Goal: Find specific page/section: Find specific page/section

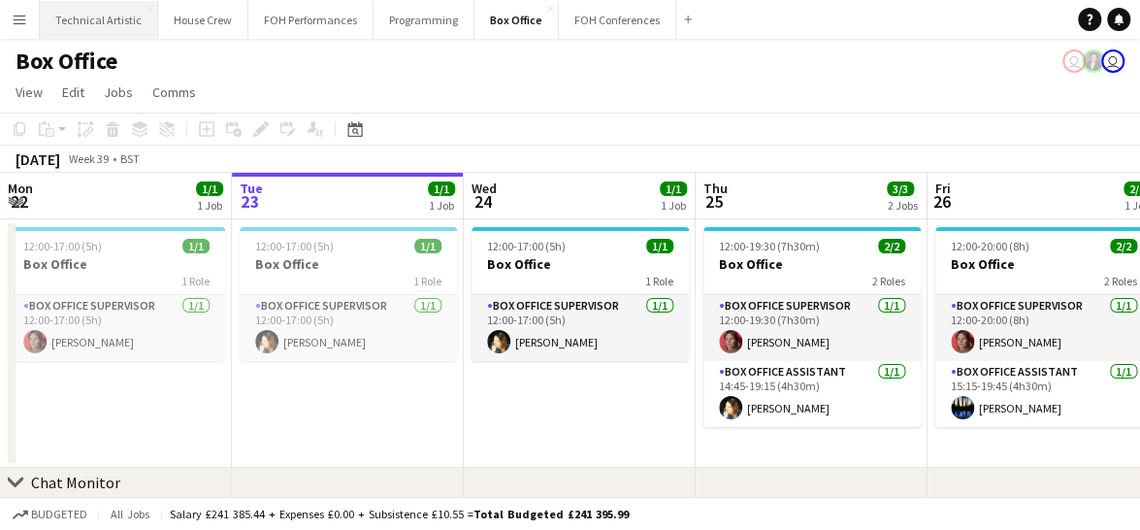
click at [86, 22] on button "Technical Artistic Close" at bounding box center [99, 20] width 118 height 38
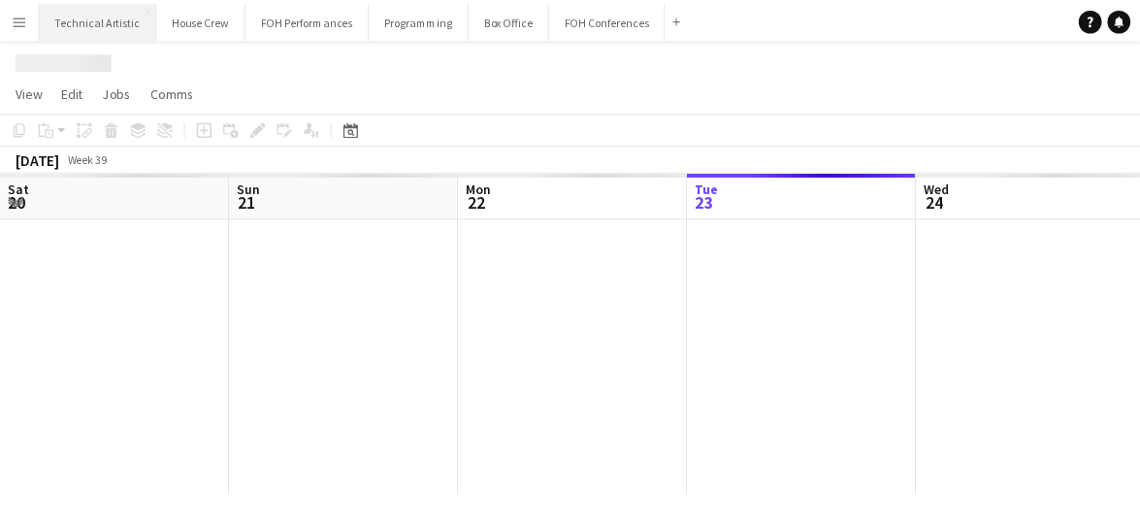
scroll to position [0, 464]
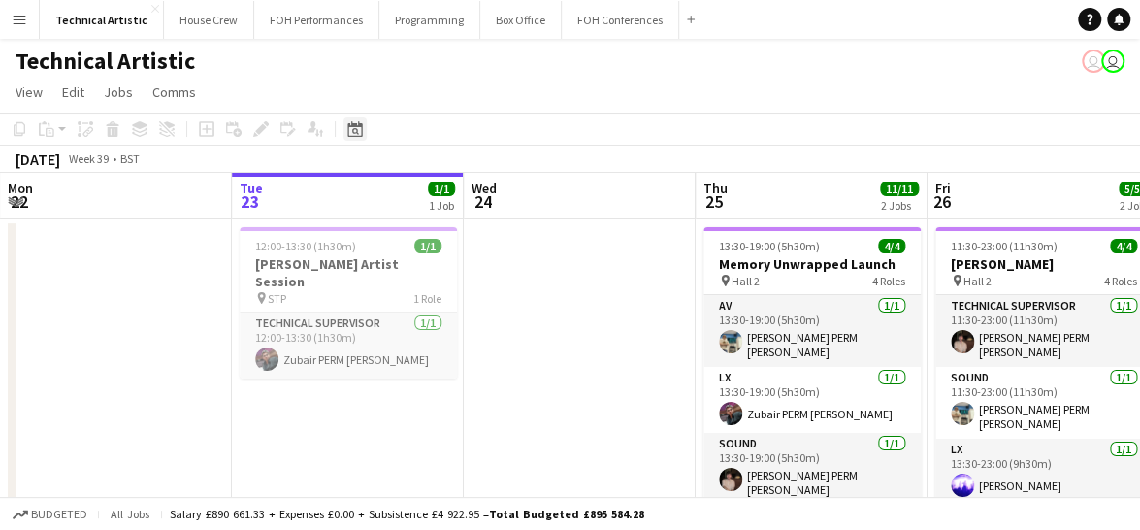
click at [357, 137] on div "Date picker" at bounding box center [355, 128] width 23 height 23
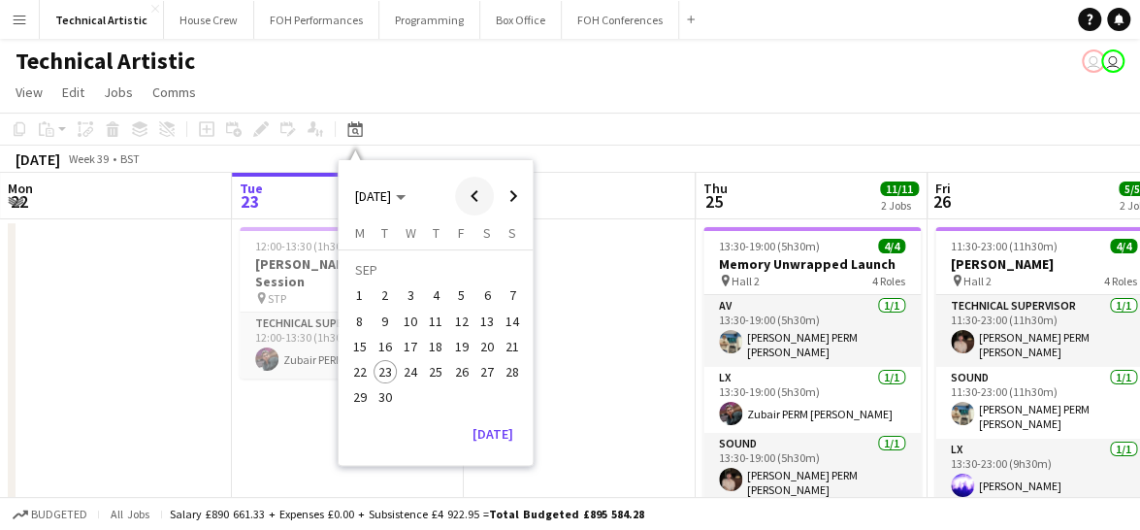
click at [481, 198] on span "Previous month" at bounding box center [474, 196] width 39 height 39
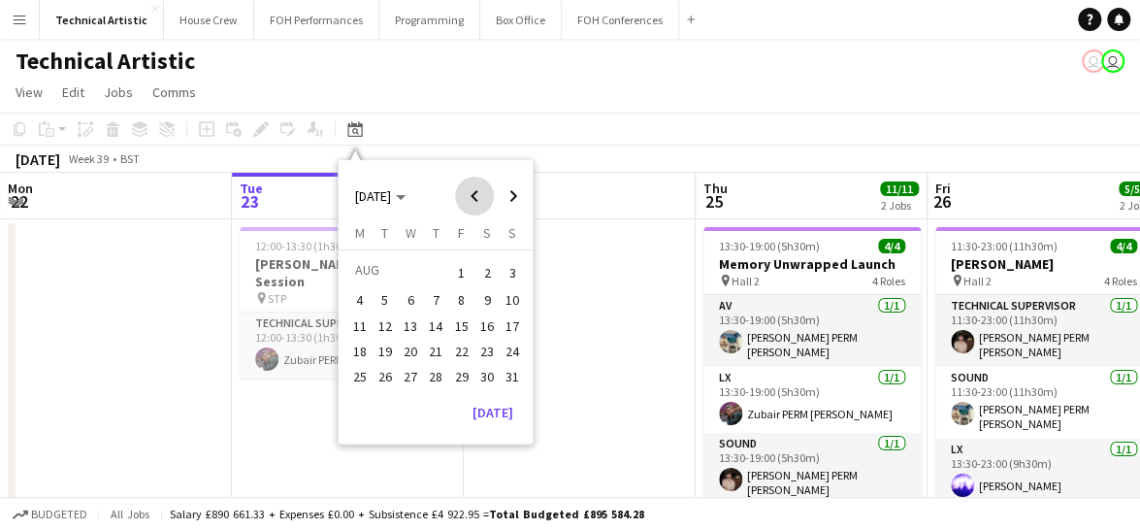
click at [481, 198] on span "Previous month" at bounding box center [474, 196] width 39 height 39
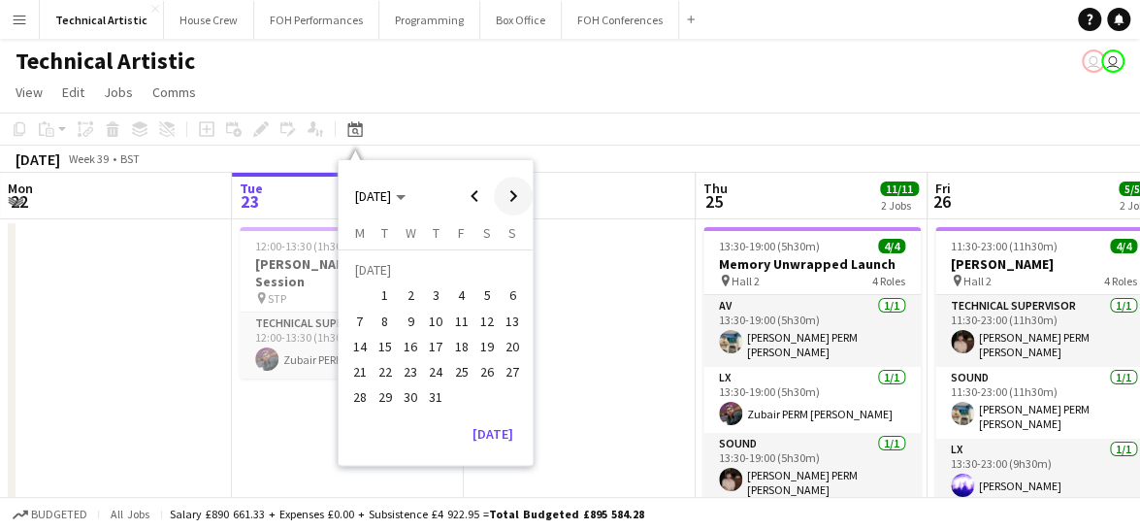
click at [508, 198] on span "Next month" at bounding box center [513, 196] width 39 height 39
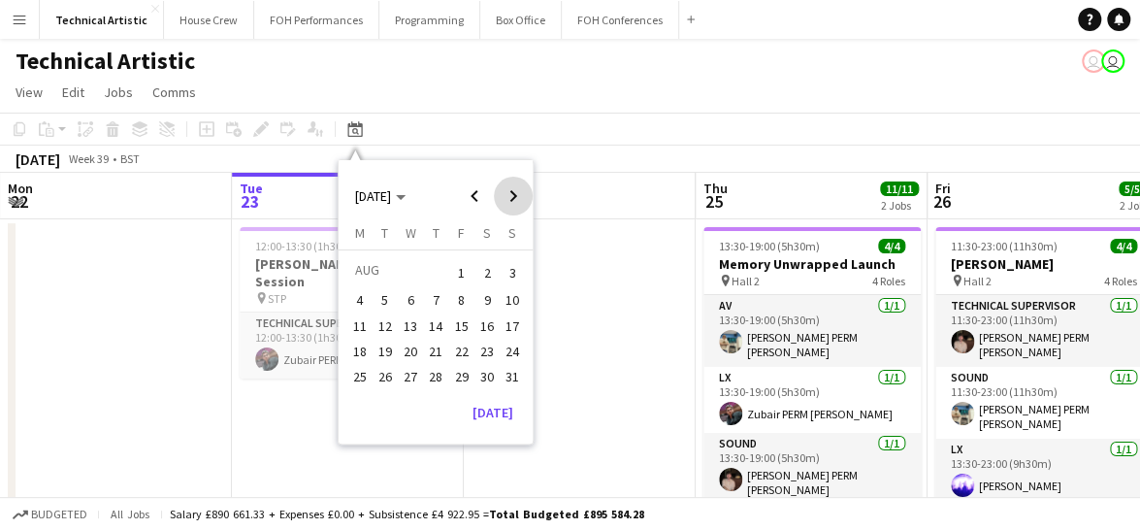
click at [508, 198] on span "Next month" at bounding box center [513, 196] width 39 height 39
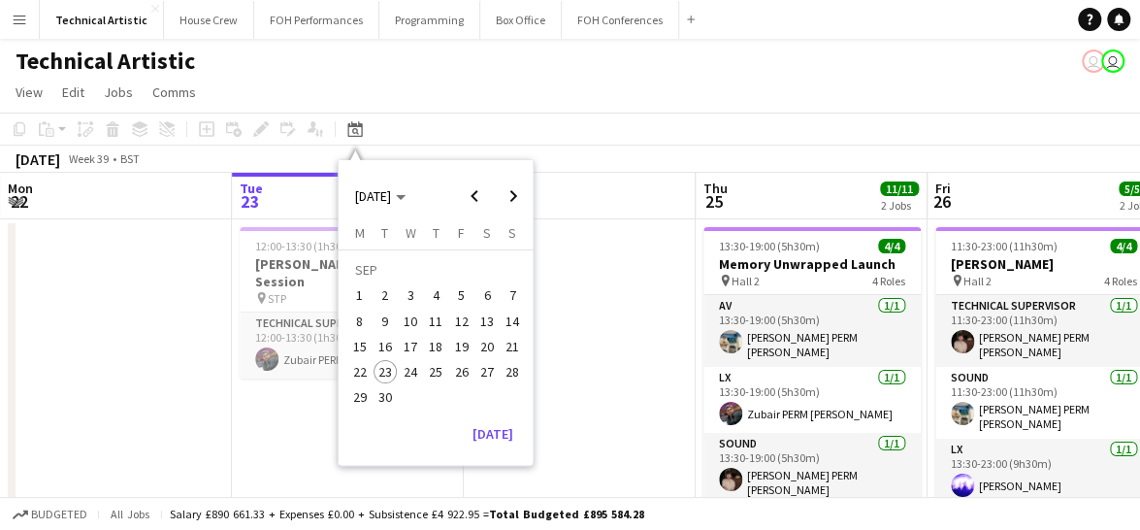
click at [478, 344] on span "20" at bounding box center [487, 346] width 23 height 23
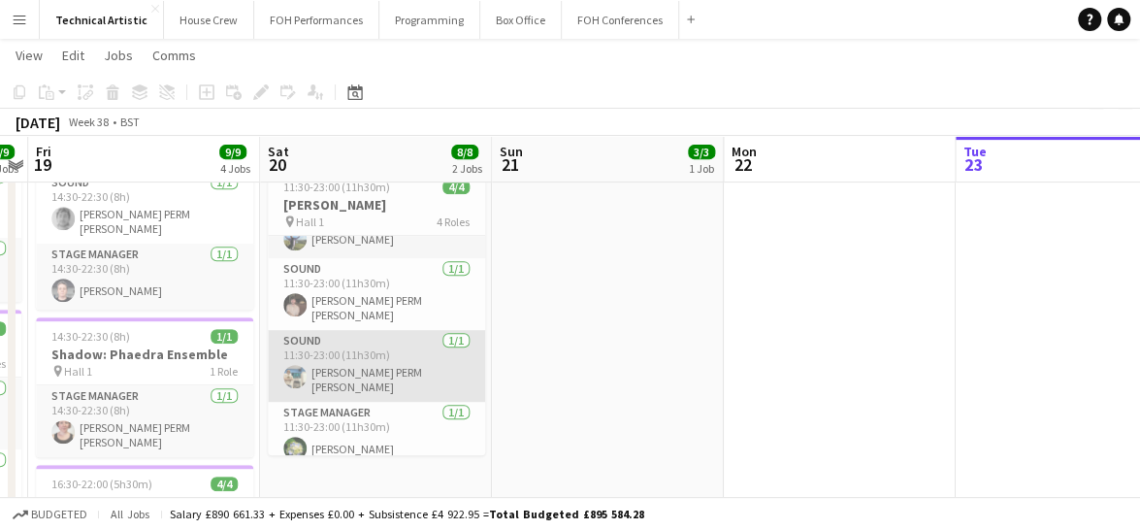
scroll to position [0, 0]
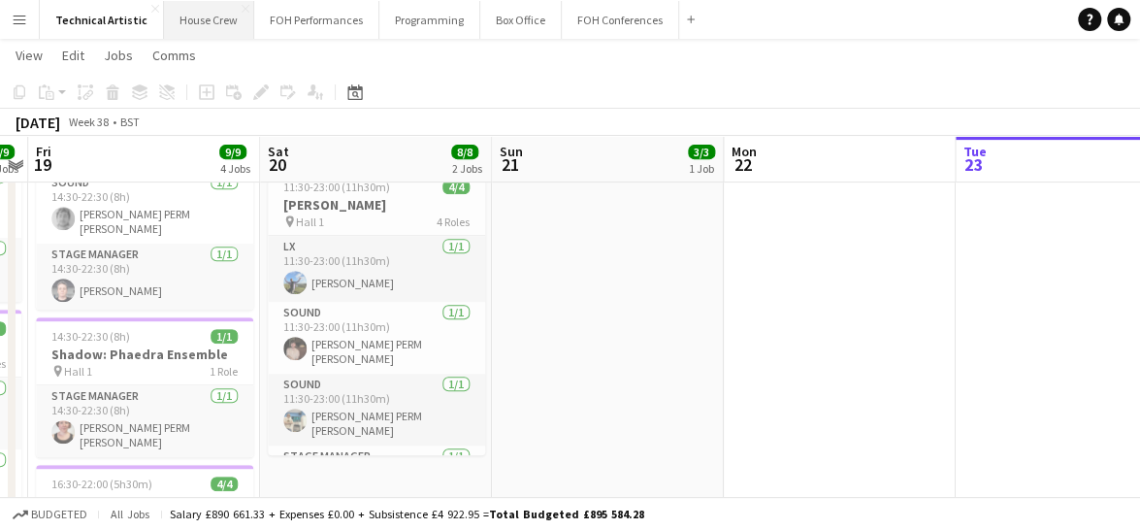
click at [192, 11] on button "House Crew Close" at bounding box center [209, 20] width 90 height 38
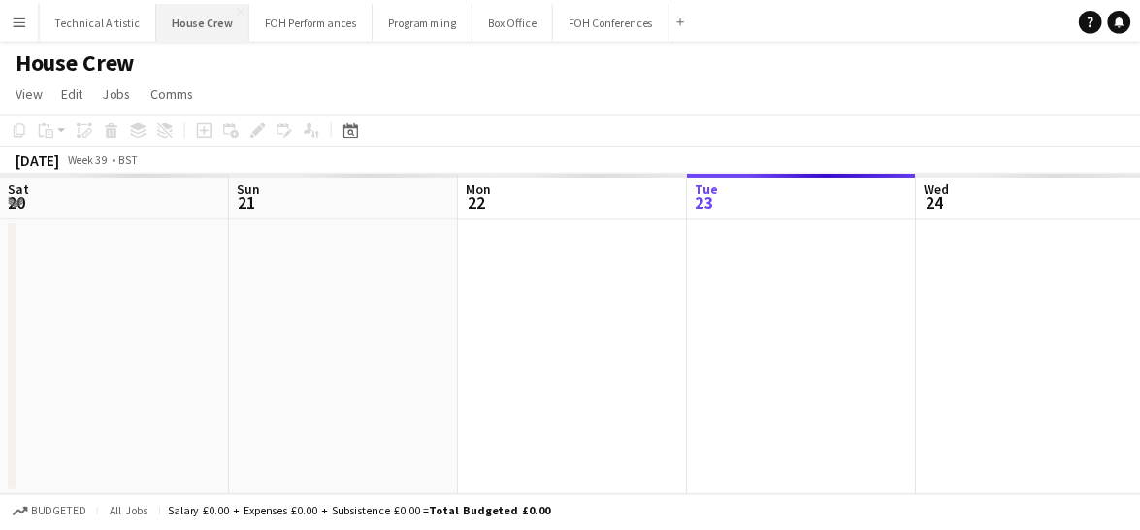
scroll to position [0, 464]
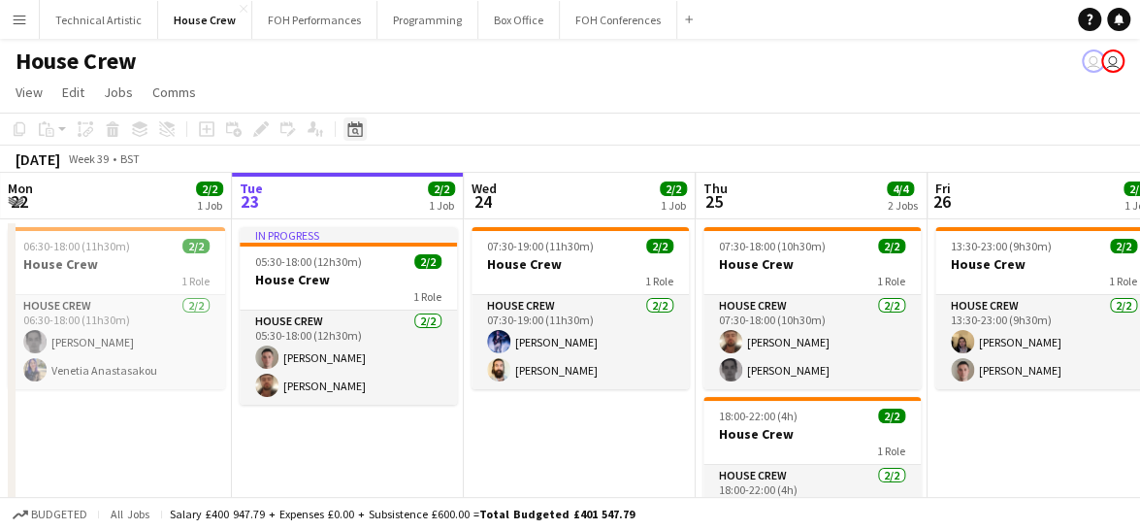
click at [351, 126] on icon at bounding box center [354, 129] width 15 height 16
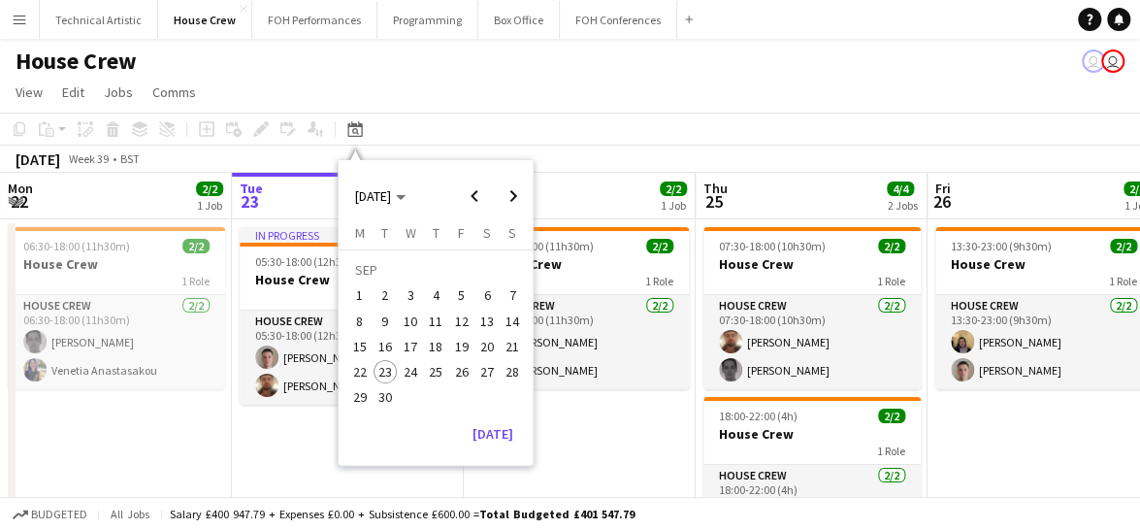
click at [486, 341] on span "20" at bounding box center [487, 346] width 23 height 23
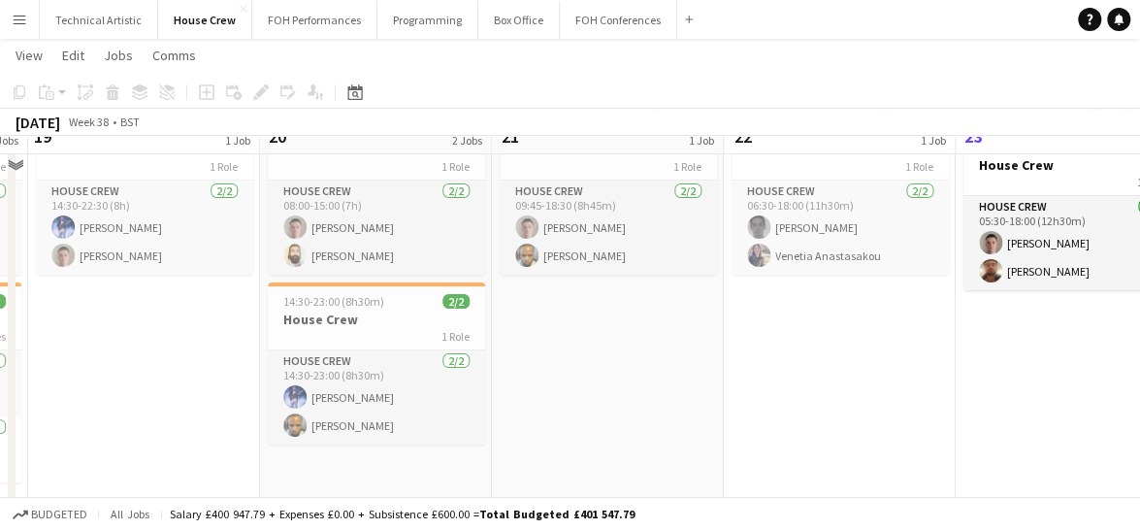
scroll to position [72, 0]
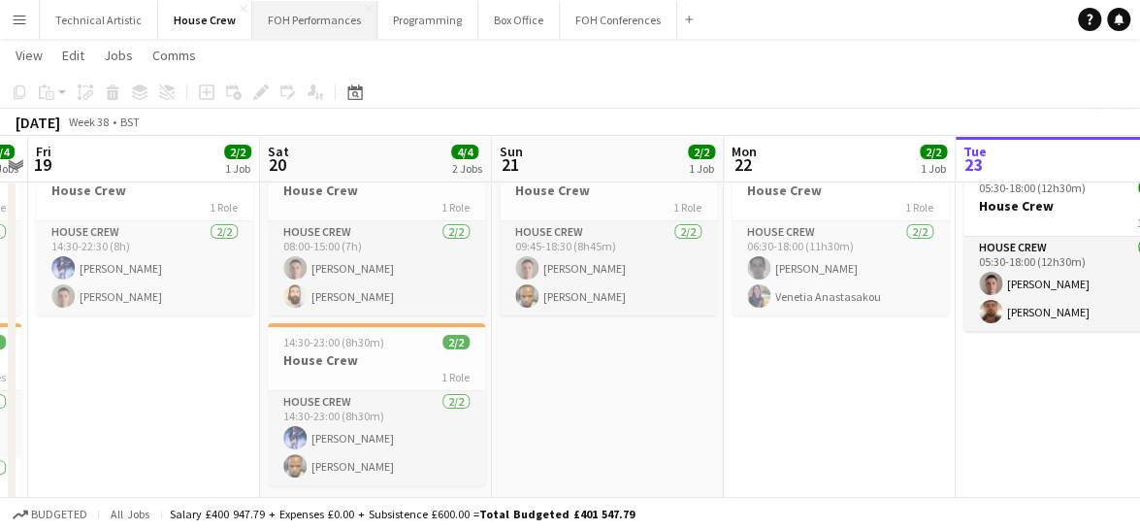
click at [294, 18] on button "FOH Performances Close" at bounding box center [314, 20] width 125 height 38
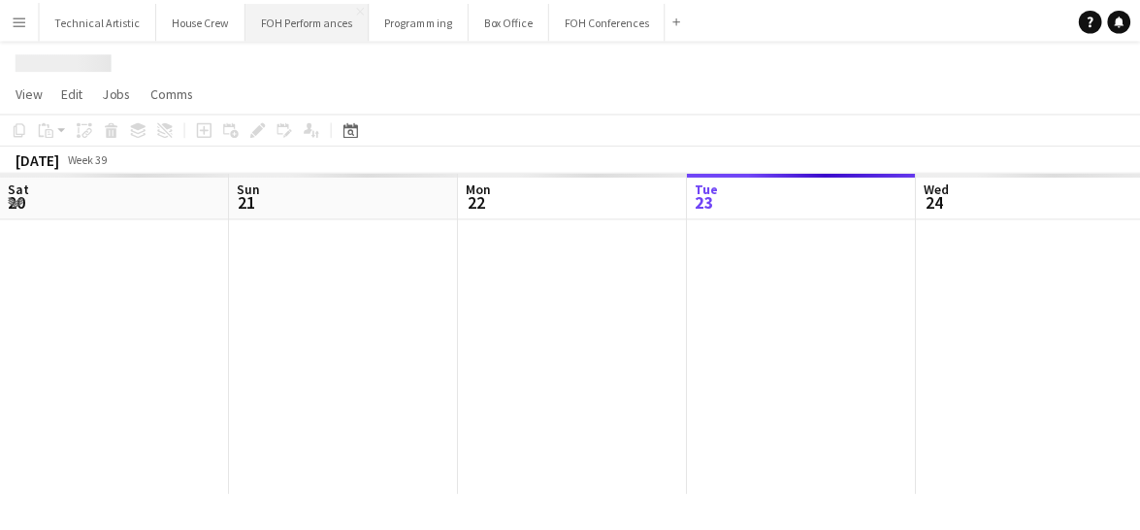
scroll to position [0, 464]
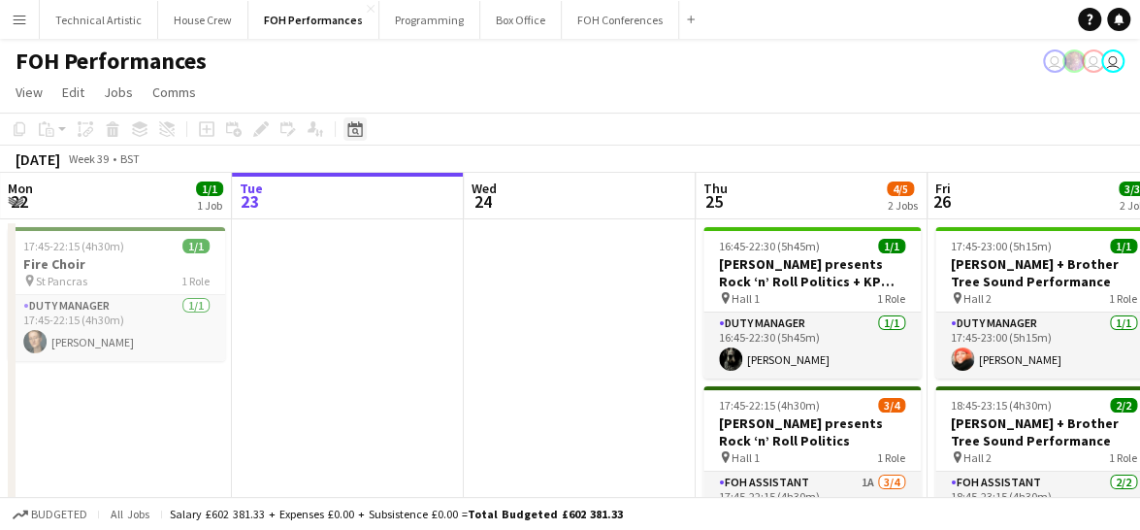
click at [351, 137] on icon at bounding box center [354, 129] width 15 height 16
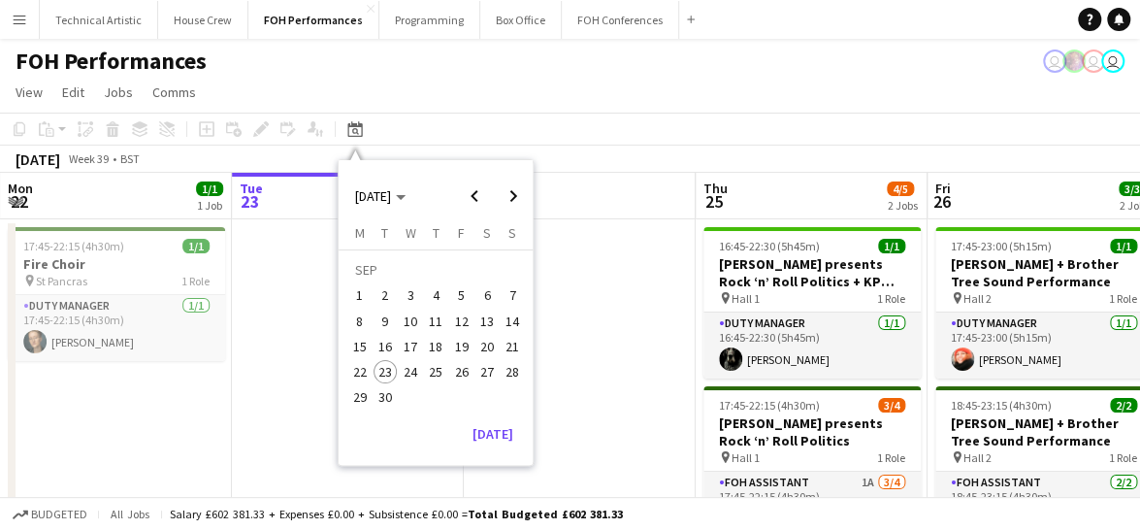
click at [482, 348] on span "20" at bounding box center [487, 346] width 23 height 23
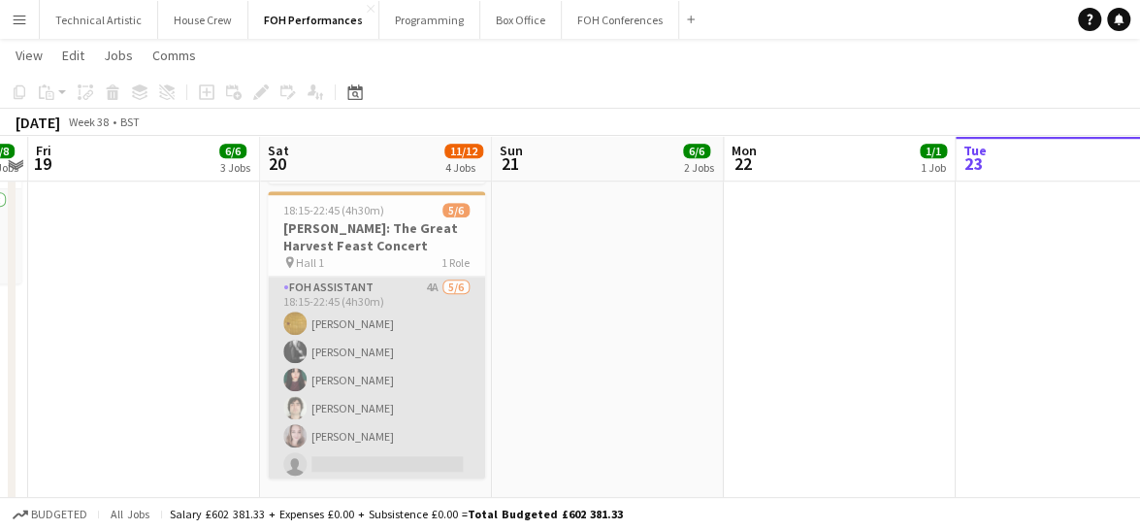
scroll to position [670, 0]
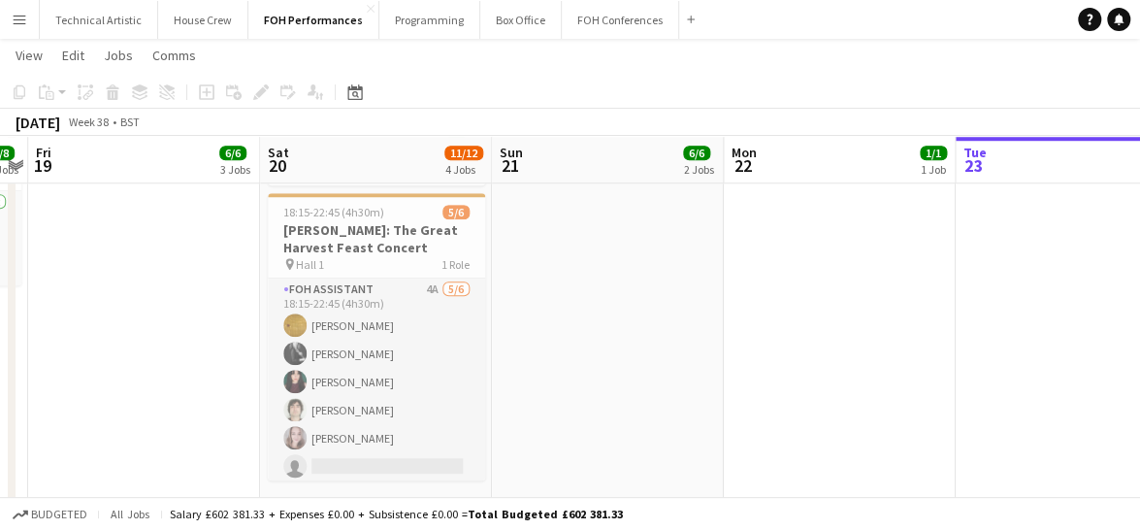
click at [1019, 81] on app-toolbar "Copy Paste Paste Ctrl+V Paste with crew Ctrl+Shift+V Paste linked Job [GEOGRAPH…" at bounding box center [570, 92] width 1140 height 33
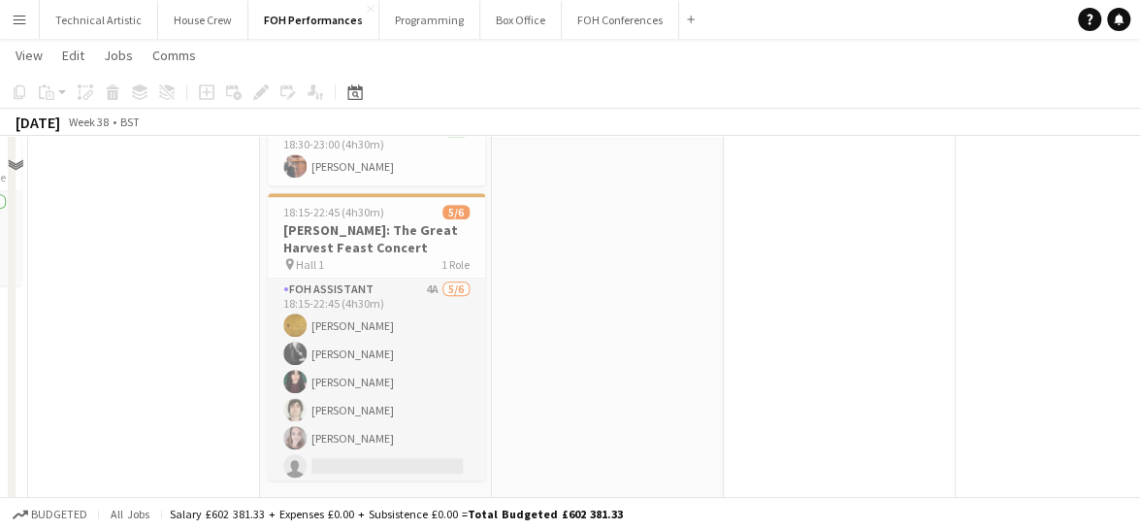
scroll to position [380, 0]
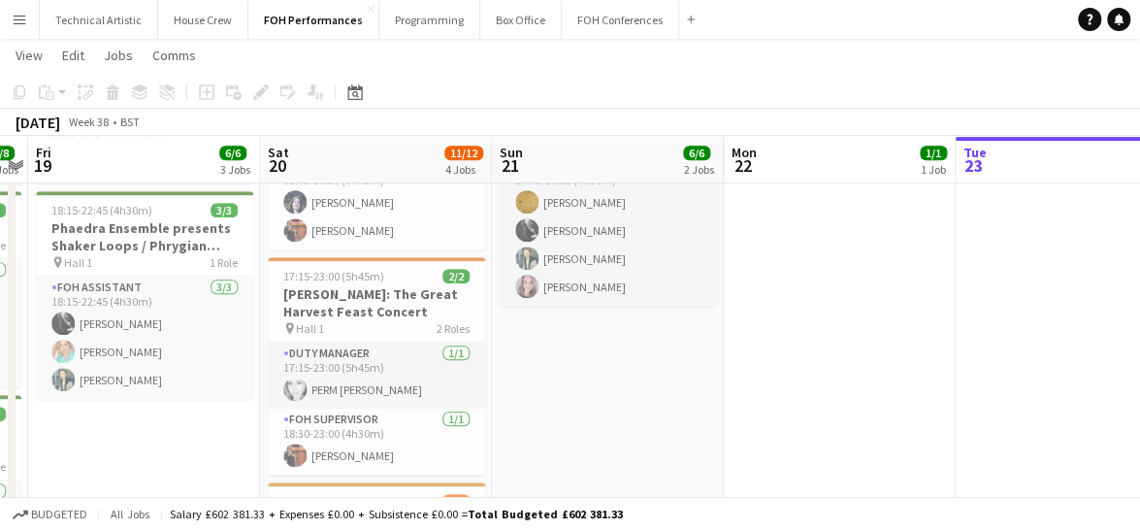
click at [1001, 327] on app-date-cell at bounding box center [1072, 325] width 232 height 976
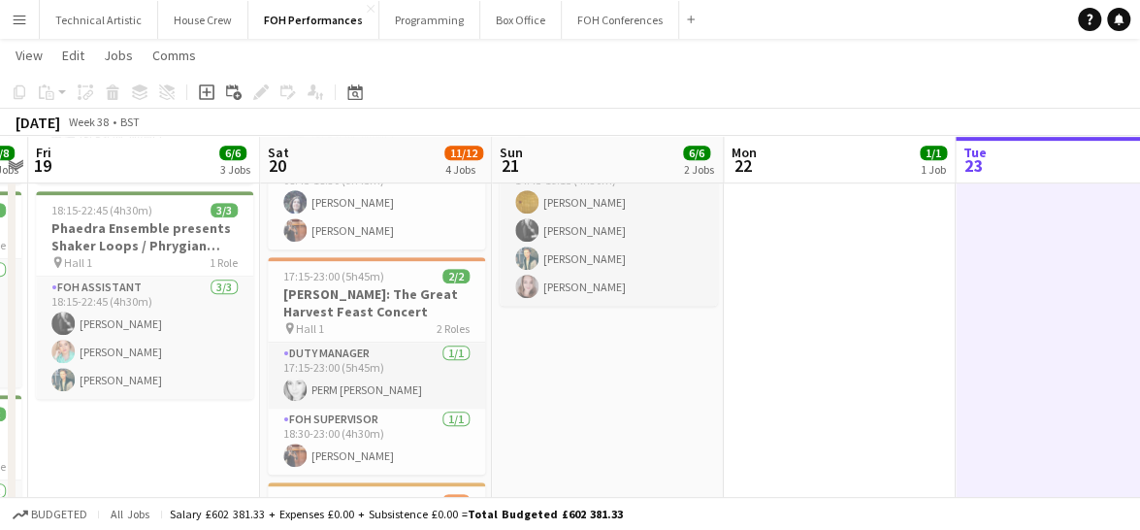
click at [1077, 317] on app-date-cell at bounding box center [1072, 325] width 232 height 976
